Goal: Task Accomplishment & Management: Use online tool/utility

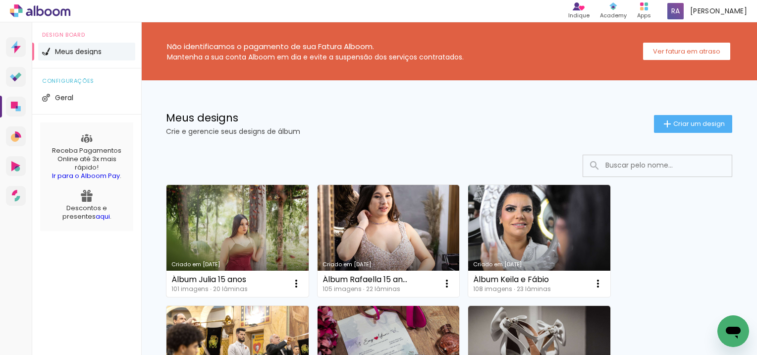
click at [255, 229] on link "Criado em [DATE]" at bounding box center [237, 241] width 142 height 112
